Goal: Find specific page/section: Find specific page/section

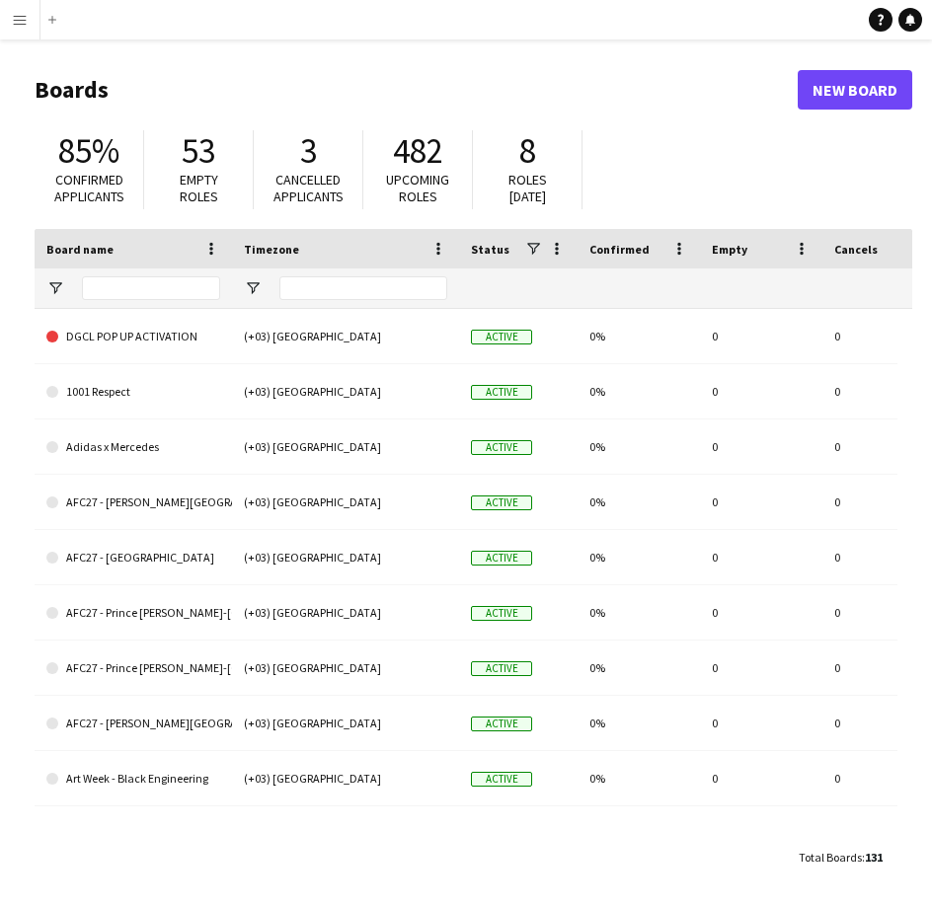
click at [11, 26] on button "Menu" at bounding box center [19, 19] width 39 height 39
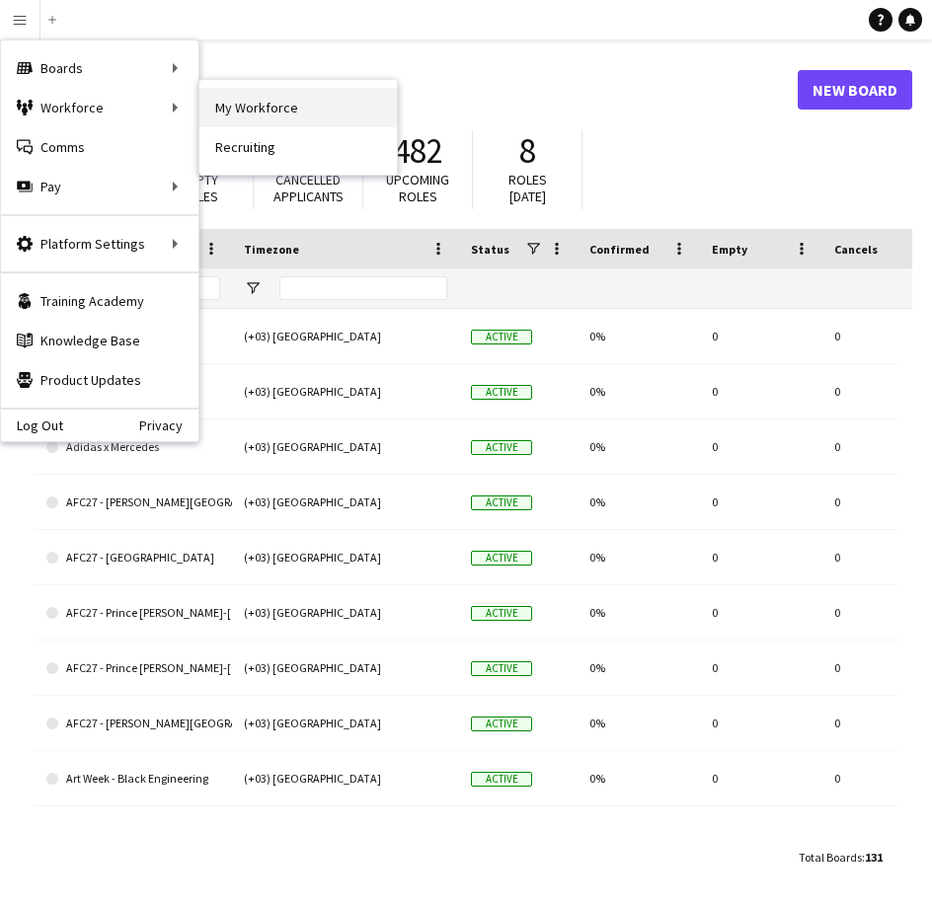
click at [222, 108] on link "My Workforce" at bounding box center [297, 107] width 197 height 39
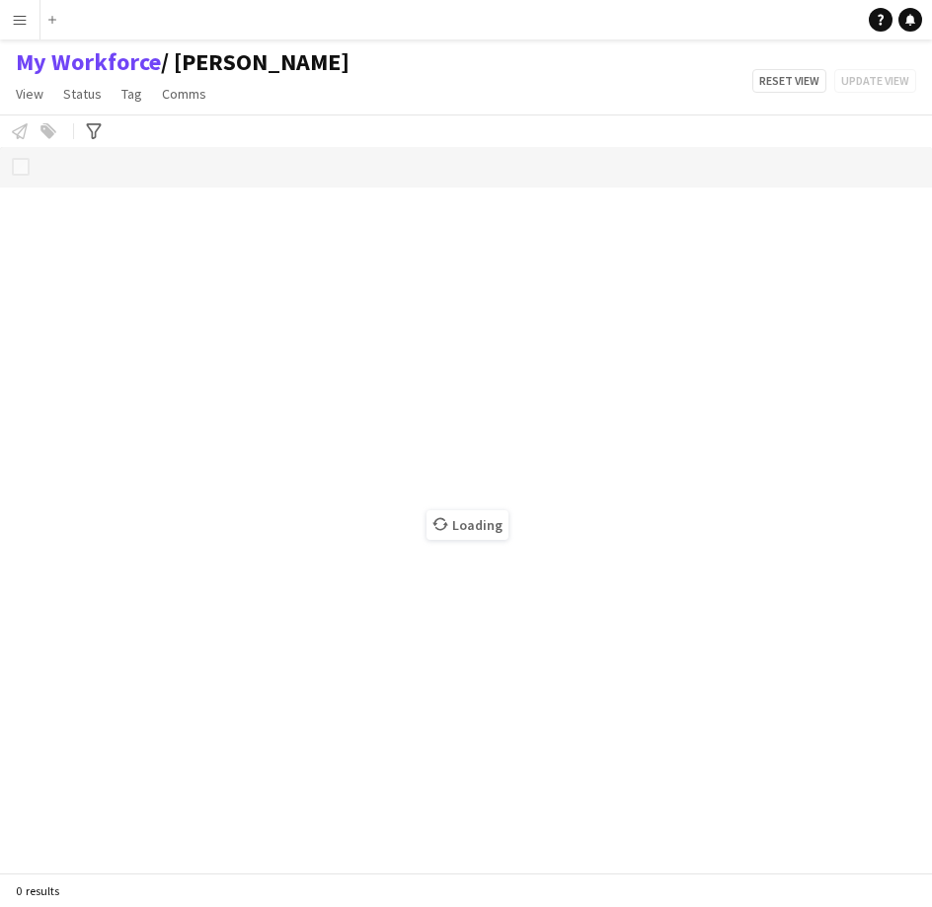
click at [8, 23] on button "Menu" at bounding box center [19, 19] width 39 height 39
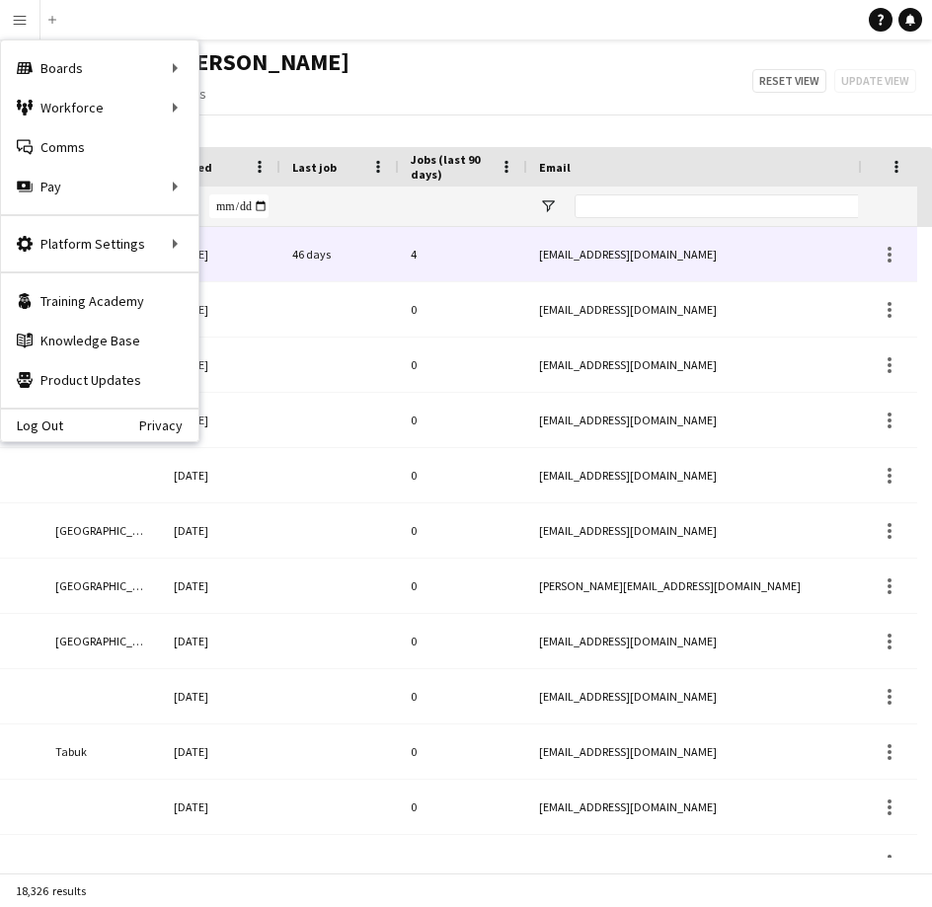
scroll to position [0, 839]
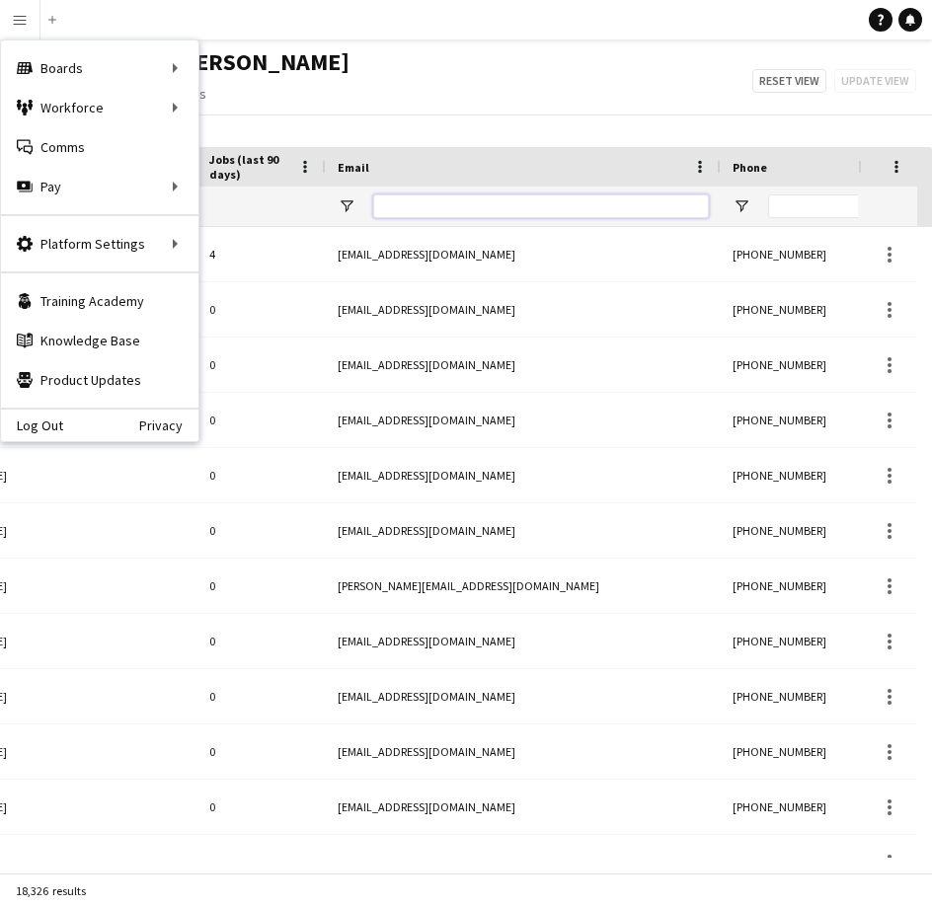
click at [560, 213] on input "Email Filter Input" at bounding box center [541, 206] width 336 height 24
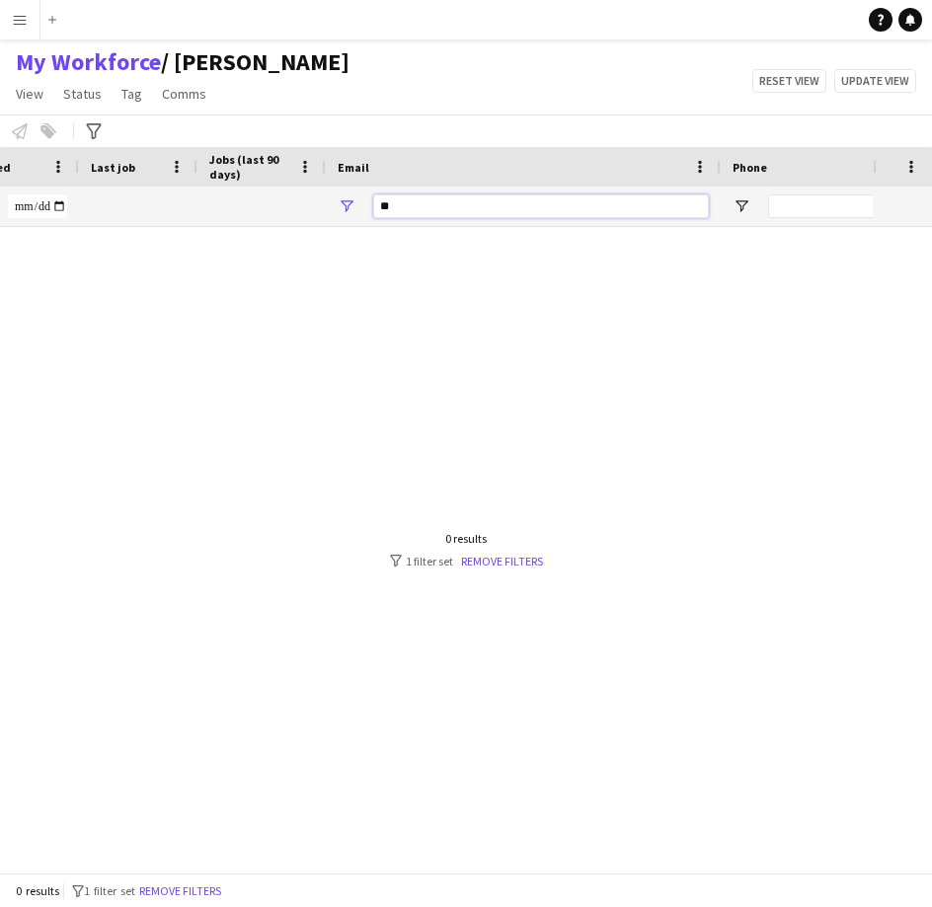
type input "*"
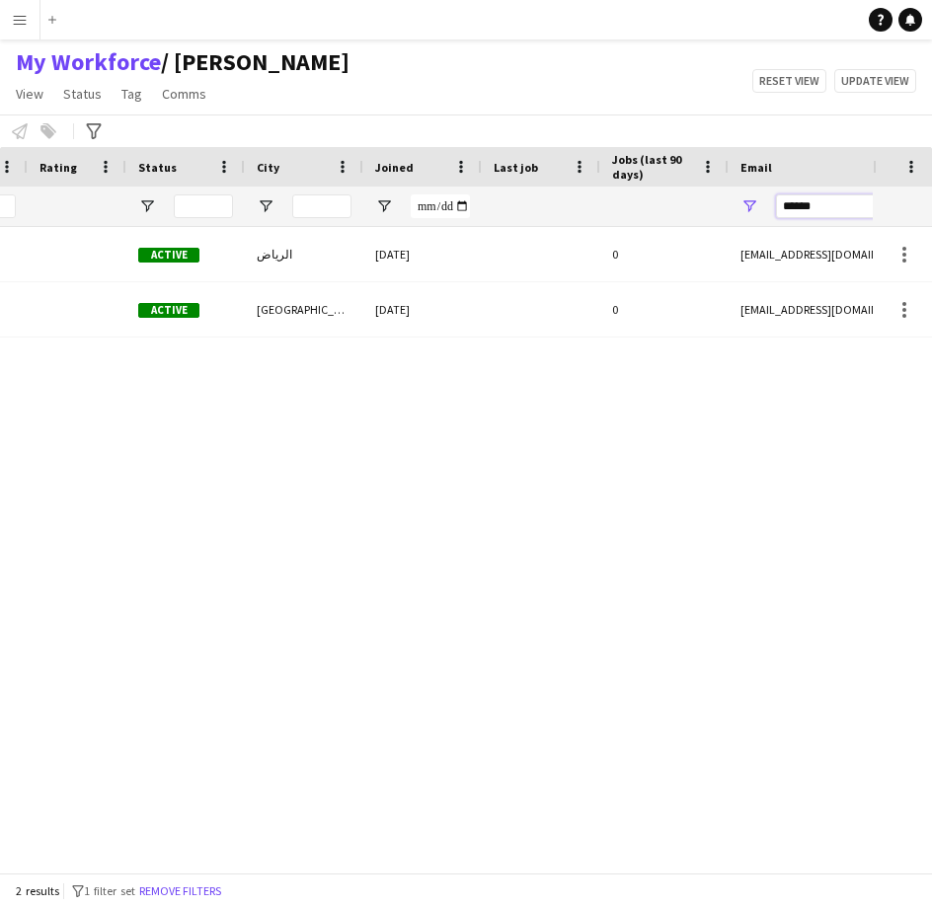
scroll to position [0, 0]
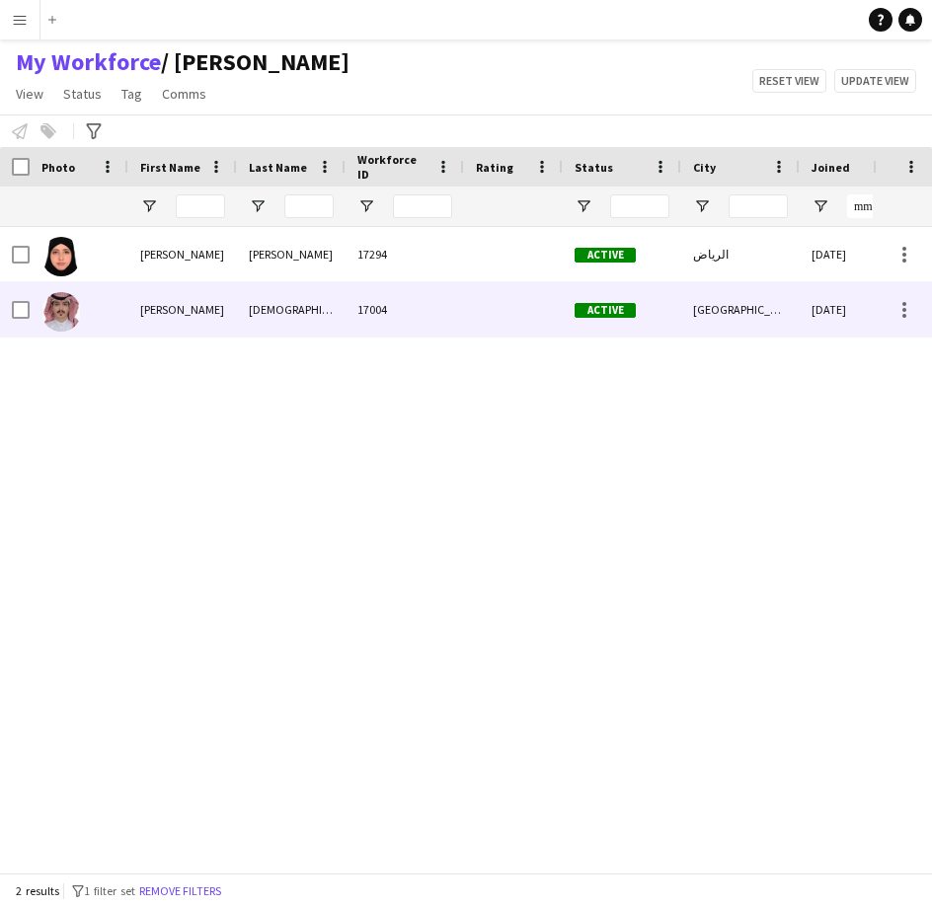
type input "******"
click at [442, 333] on div "17004" at bounding box center [404, 309] width 118 height 54
